Goal: Task Accomplishment & Management: Manage account settings

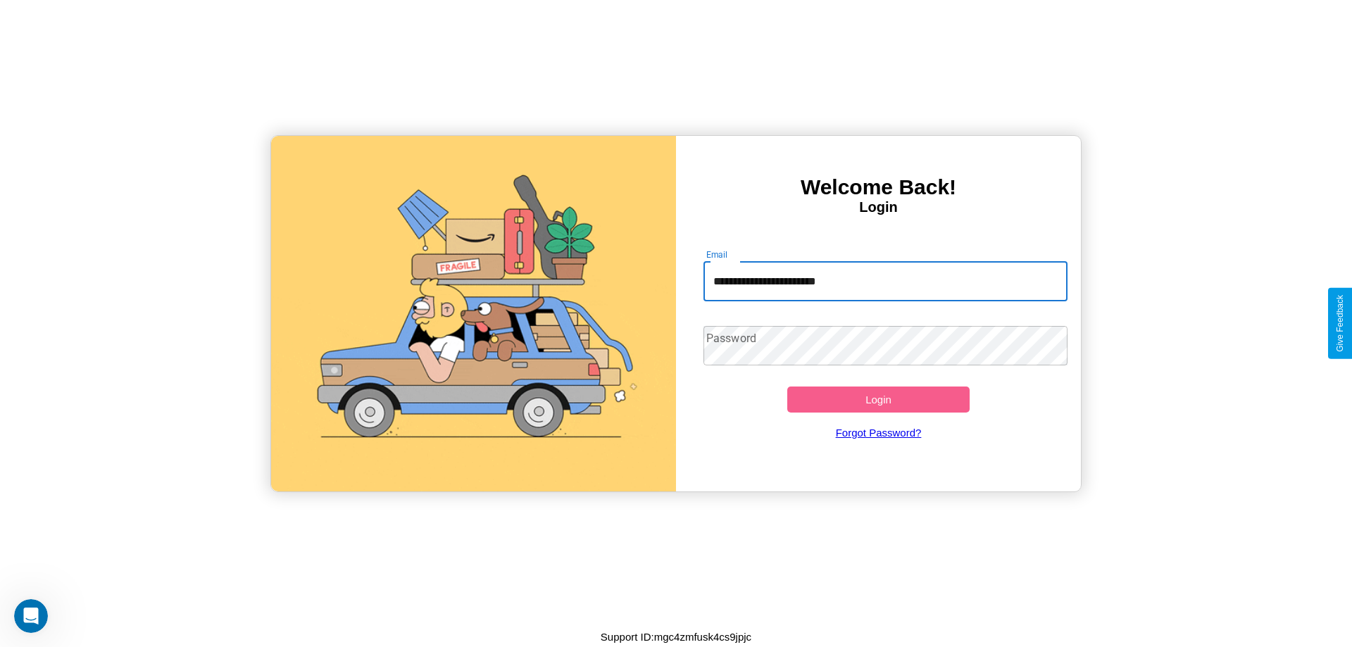
type input "**********"
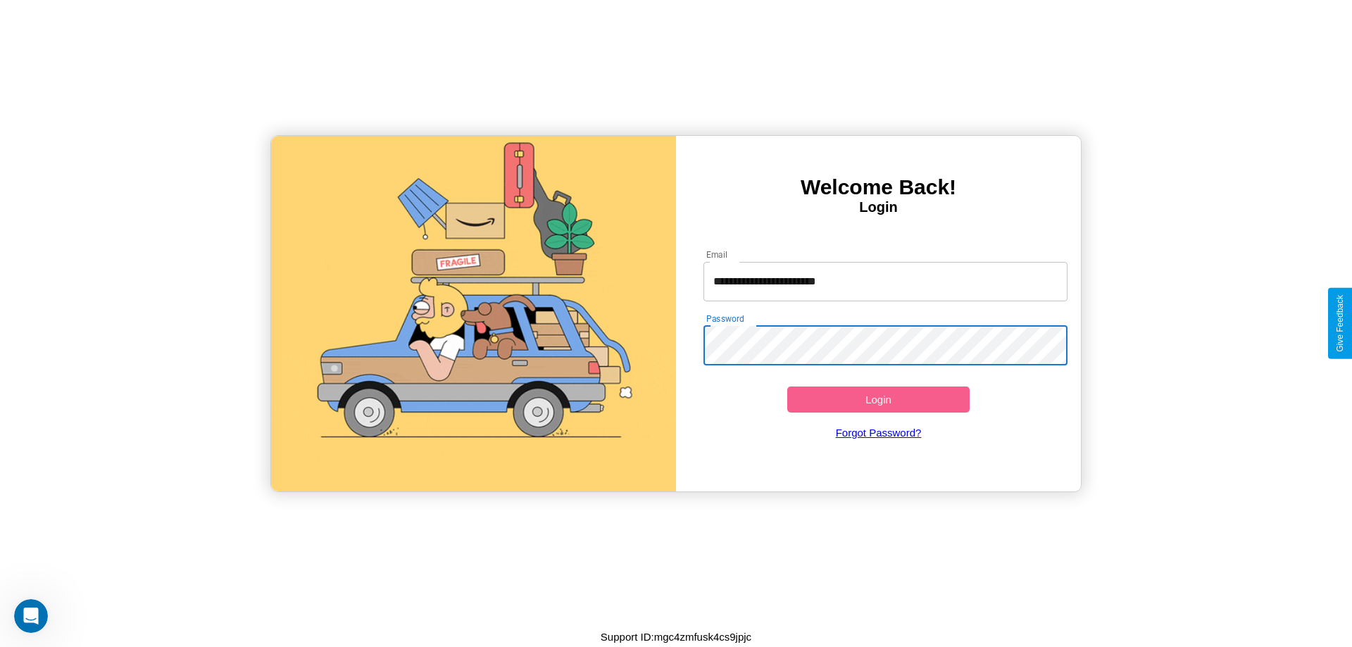
click at [878, 399] on button "Login" at bounding box center [878, 399] width 182 height 26
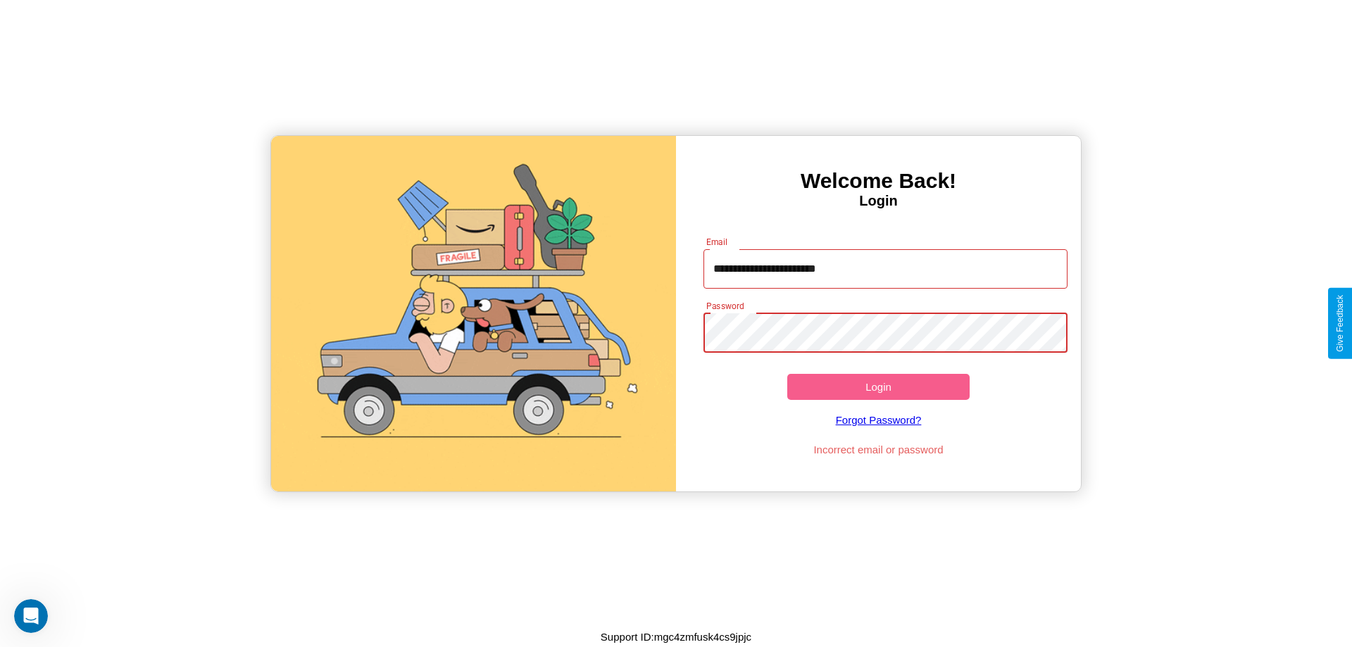
click at [878, 386] on button "Login" at bounding box center [878, 387] width 182 height 26
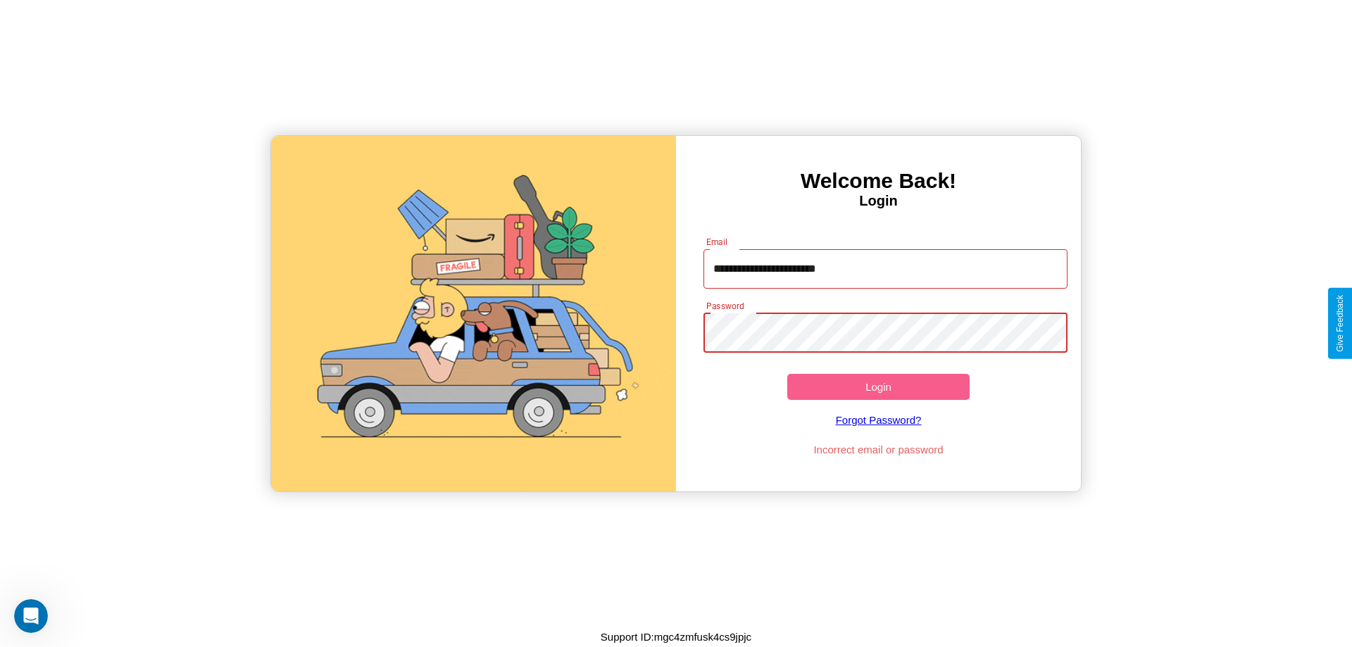
click at [878, 386] on button "Login" at bounding box center [878, 387] width 182 height 26
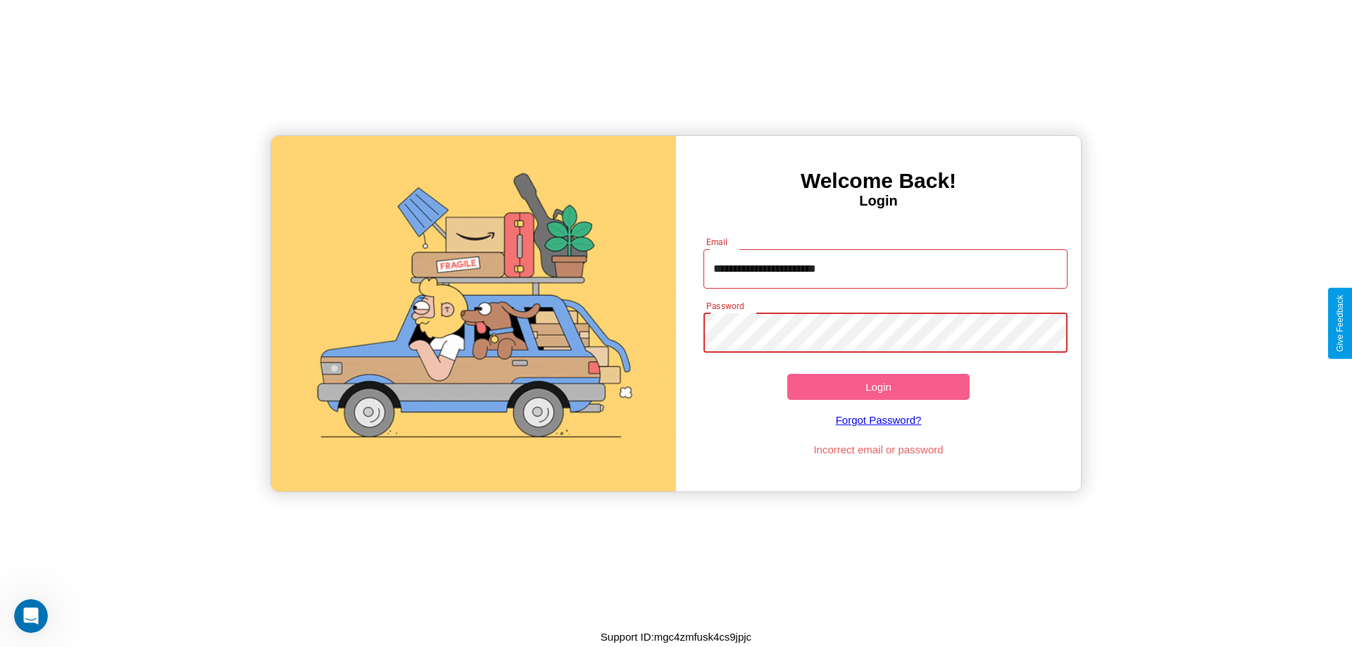
click at [878, 386] on button "Login" at bounding box center [878, 387] width 182 height 26
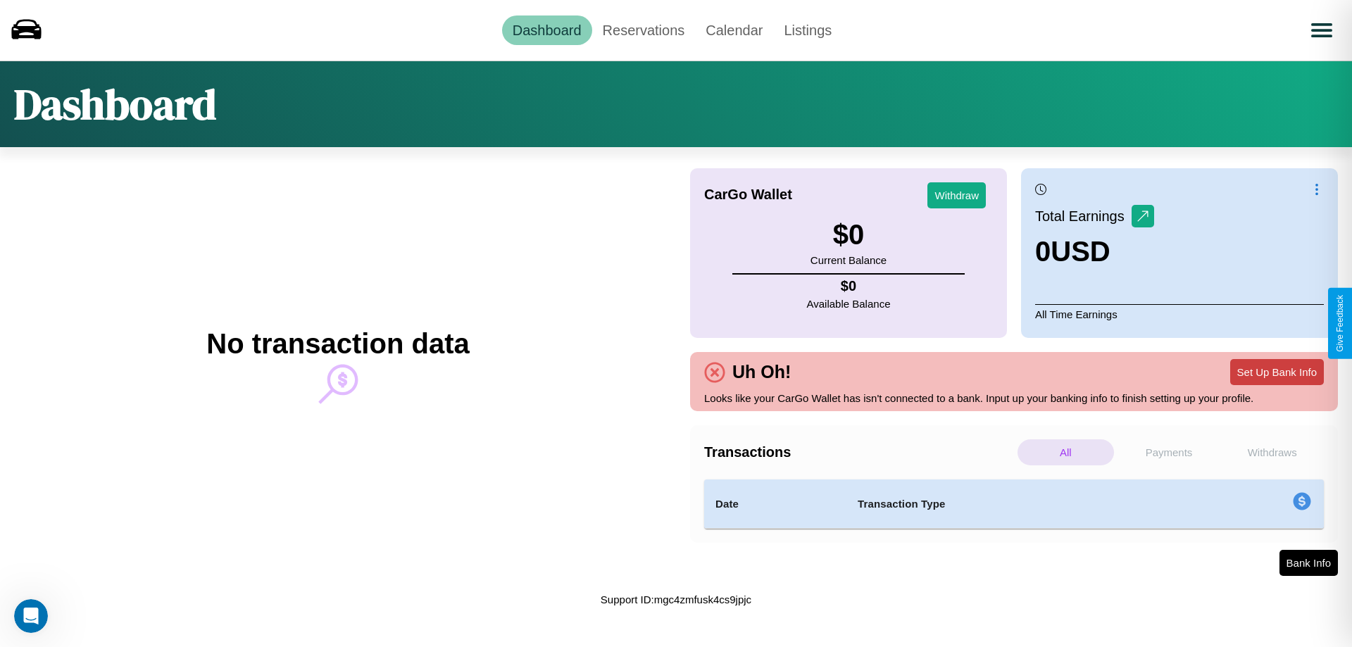
click at [1276, 372] on button "Set Up Bank Info" at bounding box center [1277, 372] width 94 height 26
